Goal: Transaction & Acquisition: Purchase product/service

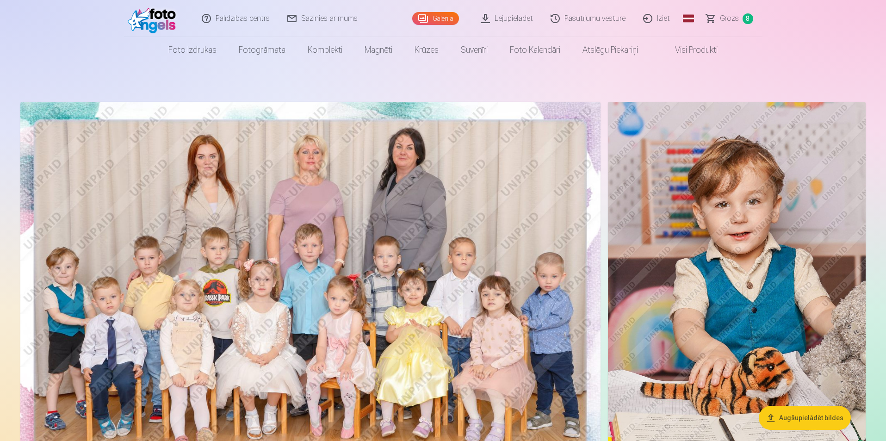
click at [729, 19] on span "Grozs" at bounding box center [729, 18] width 19 height 11
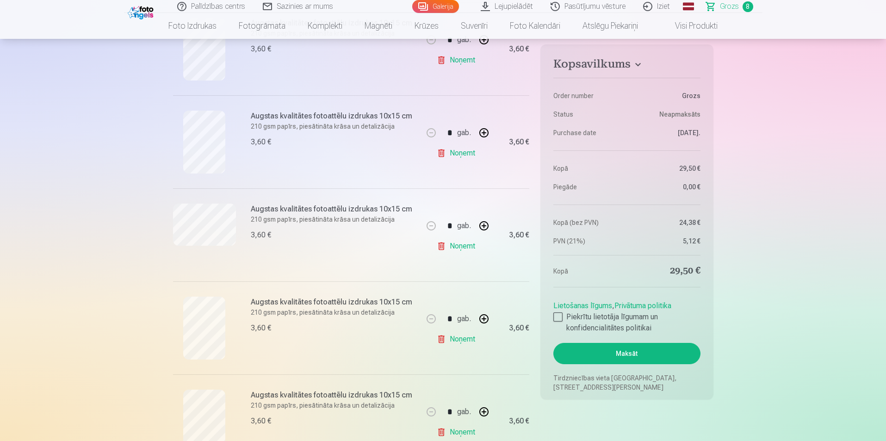
scroll to position [282, 0]
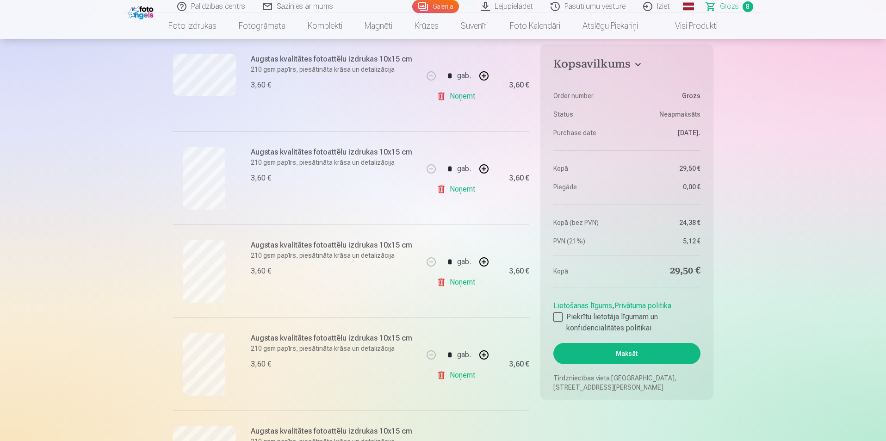
click at [484, 353] on button "button" at bounding box center [484, 355] width 22 height 22
type input "*"
click at [484, 169] on button "button" at bounding box center [484, 169] width 22 height 22
type input "*"
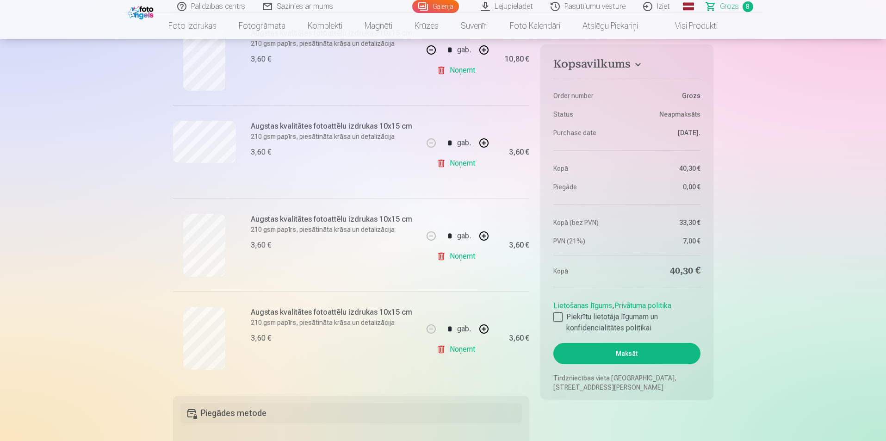
scroll to position [588, 0]
click at [483, 327] on button "button" at bounding box center [484, 328] width 22 height 22
type input "*"
click at [453, 257] on link "Noņemt" at bounding box center [458, 255] width 42 height 18
type input "*"
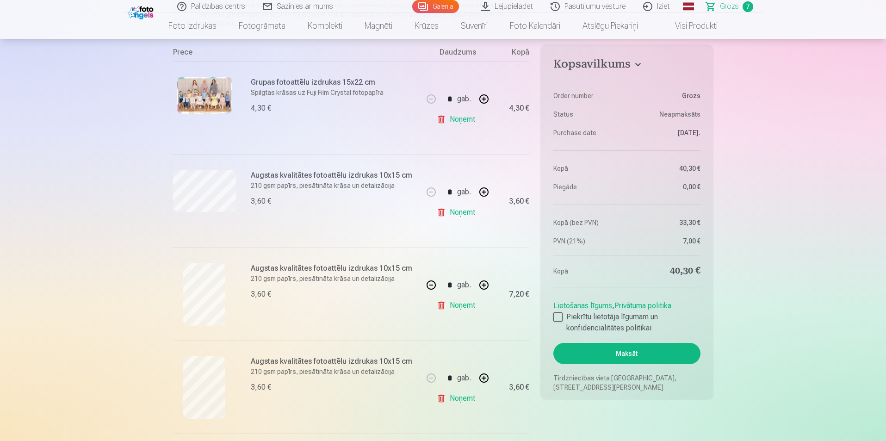
scroll to position [166, 0]
click at [494, 202] on div "* gab." at bounding box center [457, 192] width 75 height 22
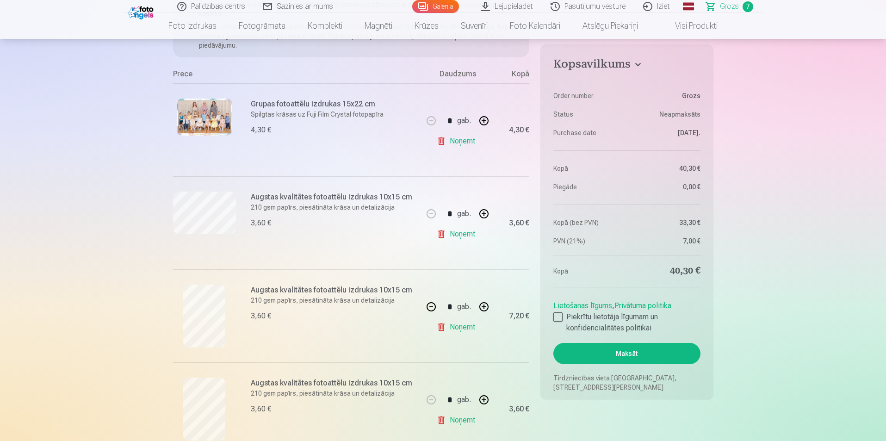
scroll to position [128, 0]
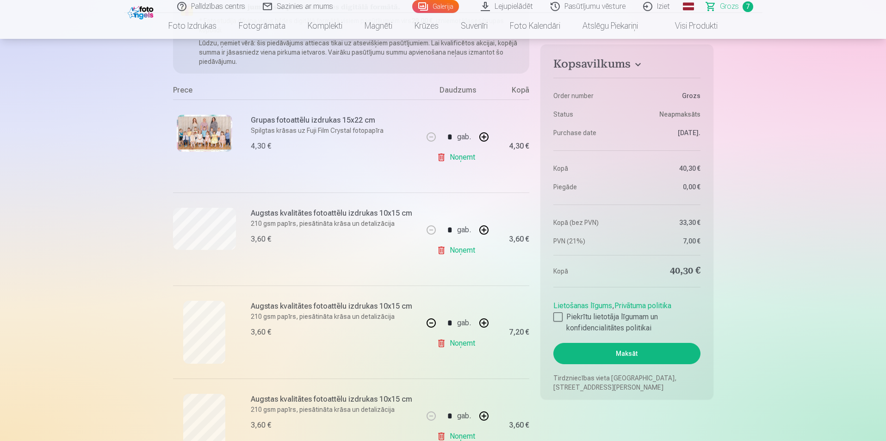
click at [450, 7] on link "Galerija" at bounding box center [435, 6] width 47 height 13
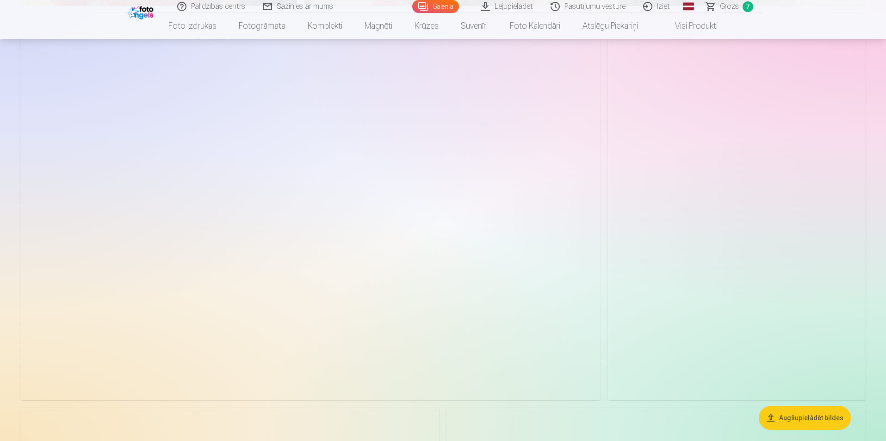
scroll to position [905, 0]
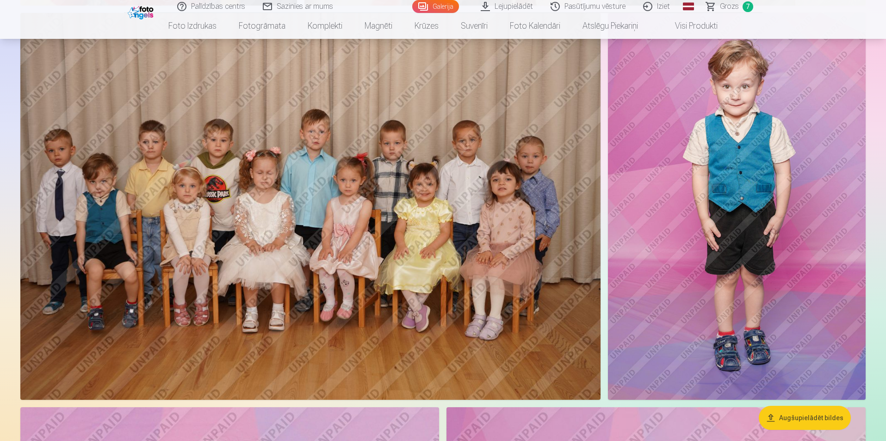
click at [501, 270] on img at bounding box center [310, 206] width 580 height 387
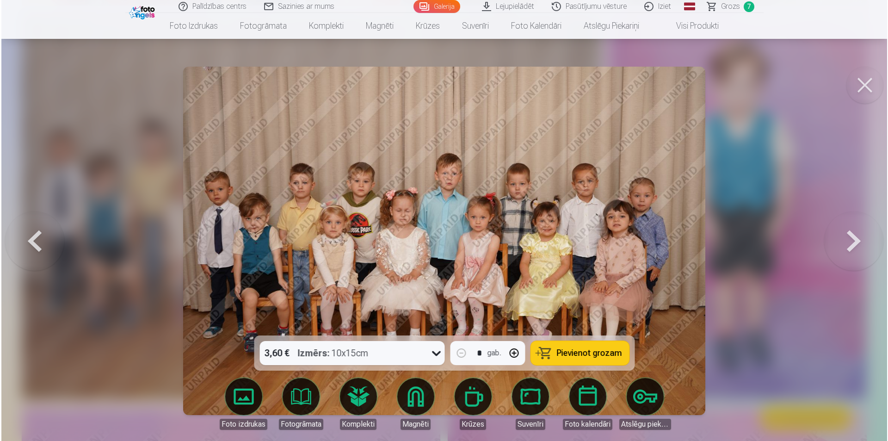
scroll to position [906, 0]
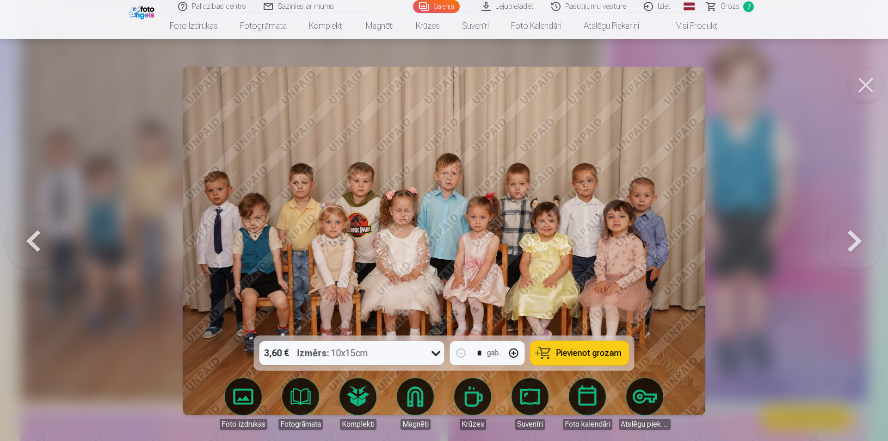
click at [613, 359] on button "Pievienot grozam" at bounding box center [579, 353] width 98 height 24
click at [869, 95] on button at bounding box center [865, 85] width 37 height 37
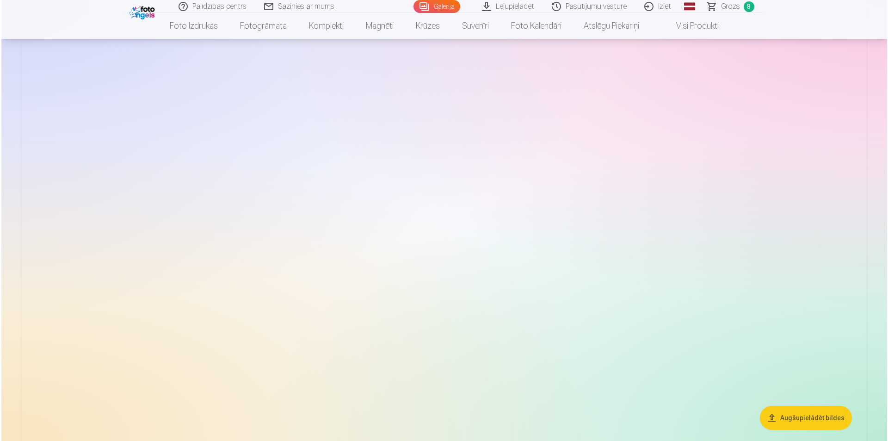
scroll to position [3826, 0]
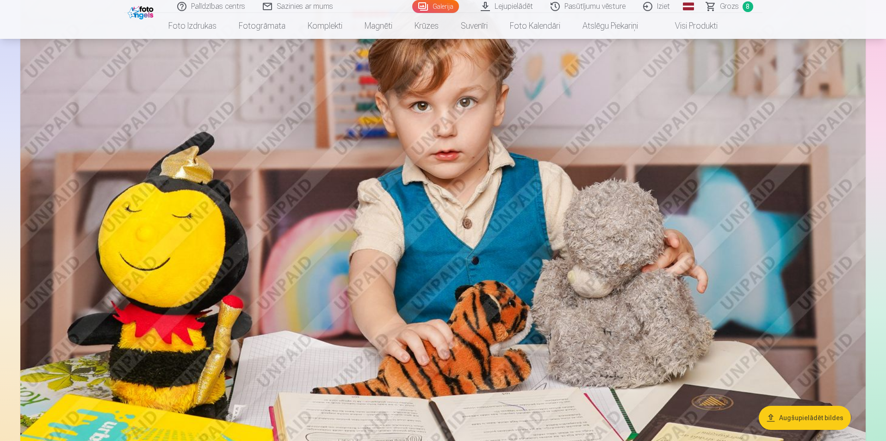
click at [567, 237] on img at bounding box center [442, 221] width 845 height 563
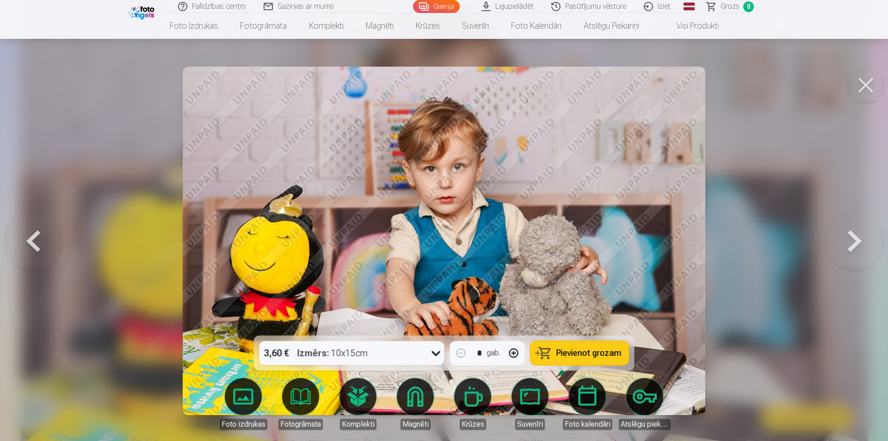
click at [585, 360] on button "Pievienot grozam" at bounding box center [579, 353] width 98 height 24
click at [855, 88] on button at bounding box center [865, 85] width 37 height 37
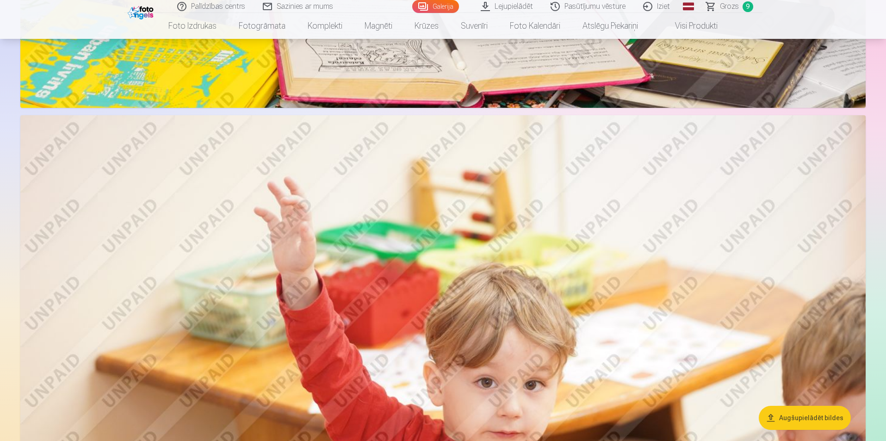
scroll to position [4207, 0]
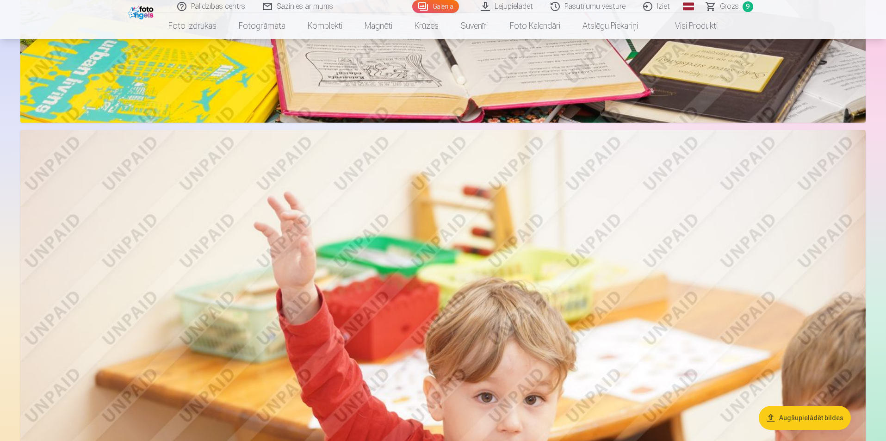
click at [728, 1] on span "Grozs" at bounding box center [729, 6] width 19 height 11
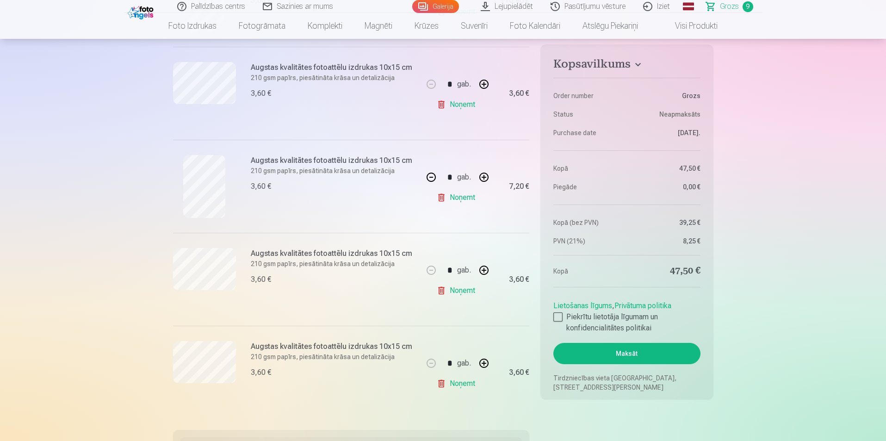
scroll to position [646, 0]
click at [483, 184] on button "button" at bounding box center [484, 177] width 22 height 22
type input "*"
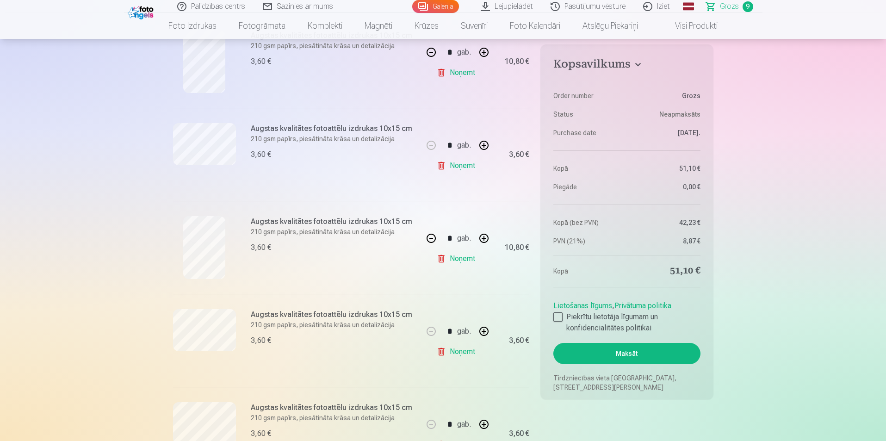
scroll to position [755, 0]
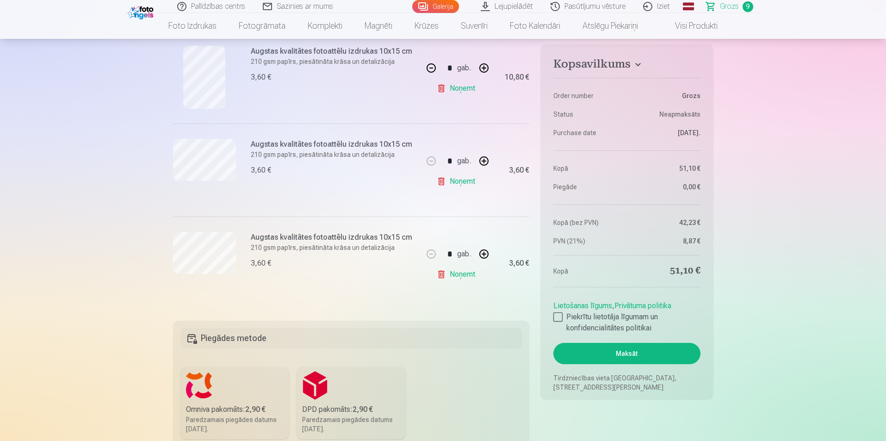
click at [459, 280] on link "Noņemt" at bounding box center [458, 274] width 42 height 18
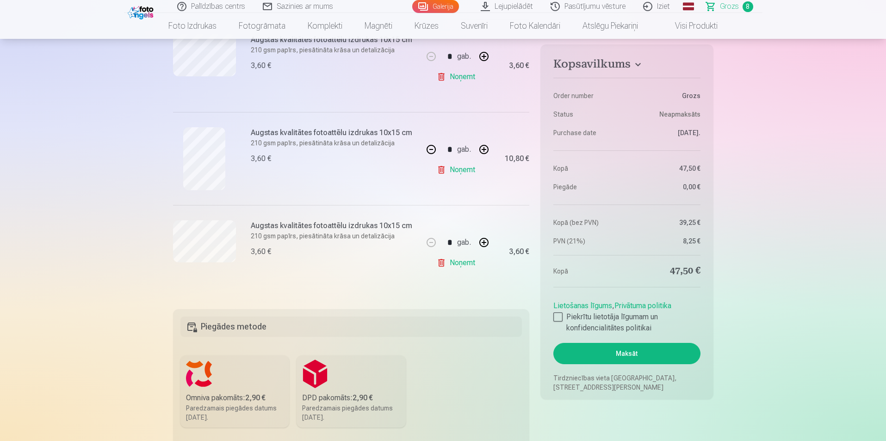
scroll to position [693, 0]
